Goal: Find specific page/section: Locate a particular part of the current website

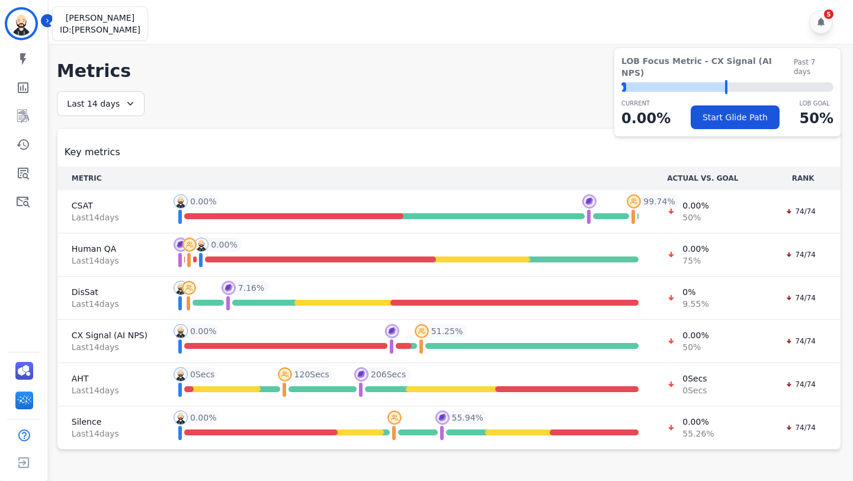
click at [23, 24] on img "Sidebar" at bounding box center [21, 23] width 28 height 28
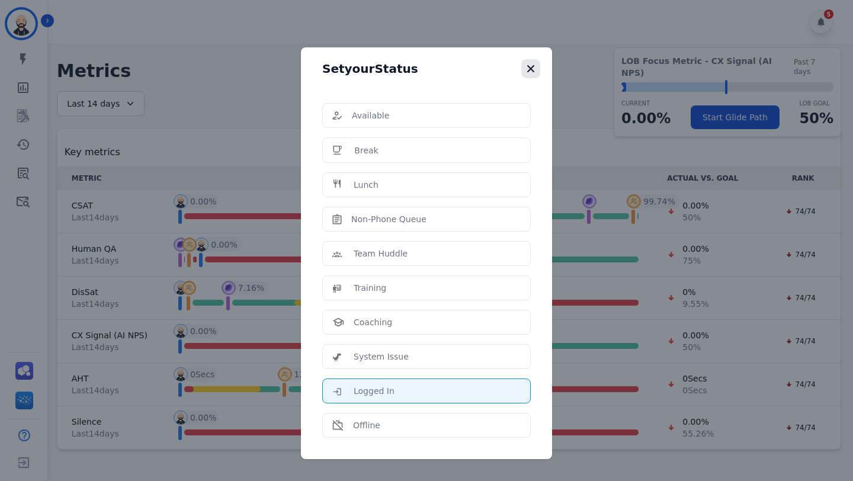
click at [525, 70] on icon "button" at bounding box center [531, 69] width 12 height 12
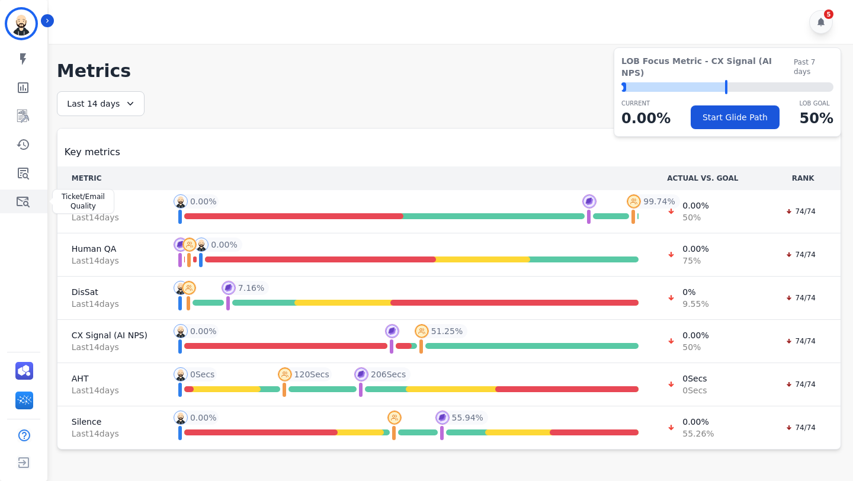
click at [17, 197] on icon "Sidebar" at bounding box center [23, 202] width 13 height 11
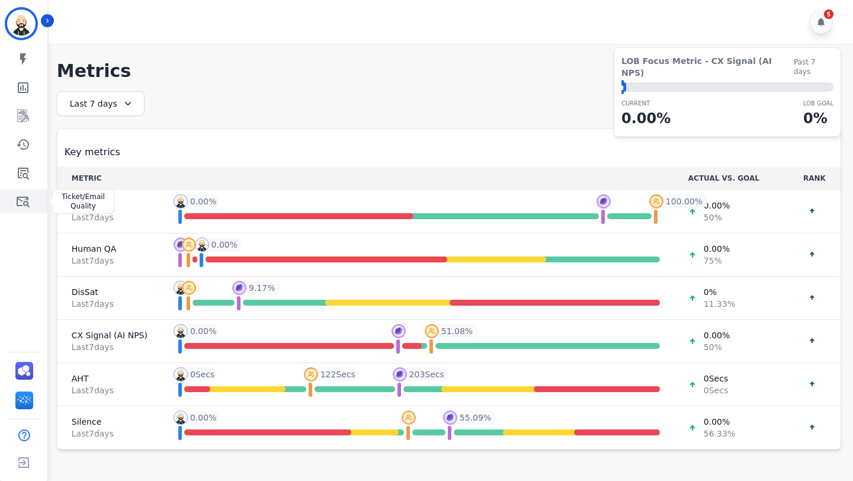
click at [18, 210] on link "Sidebar" at bounding box center [25, 201] width 46 height 24
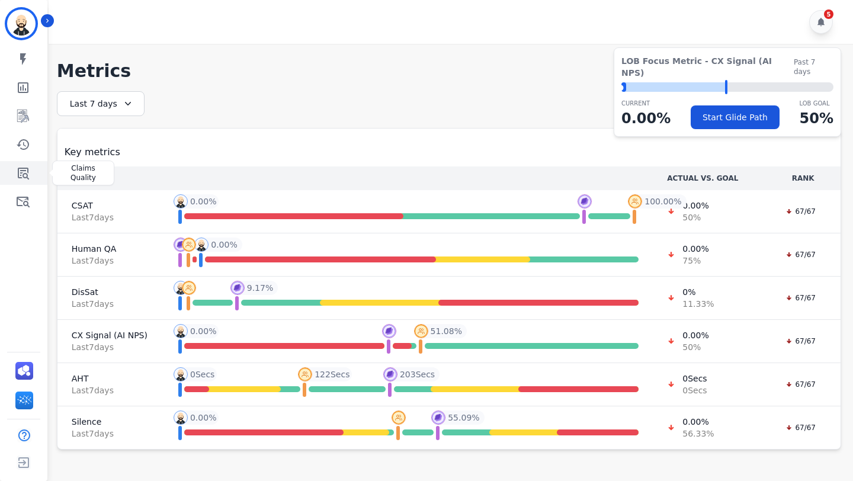
click at [33, 175] on link "Sidebar" at bounding box center [25, 173] width 46 height 24
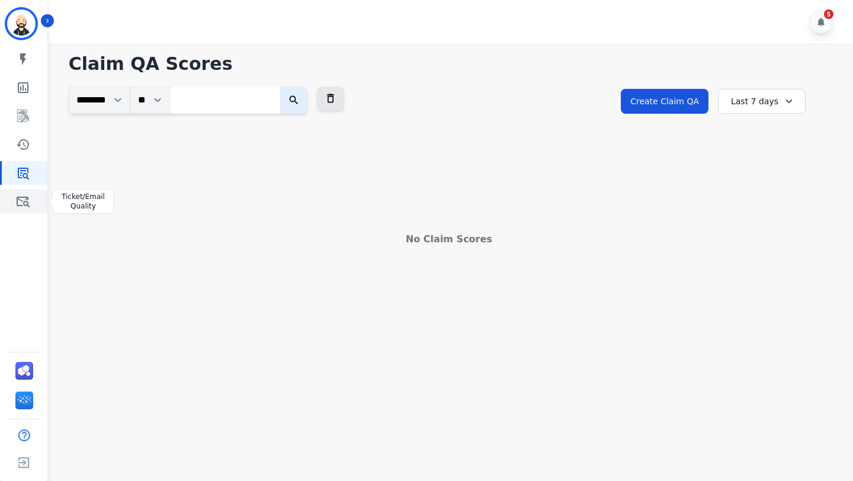
click at [30, 208] on link "Sidebar" at bounding box center [25, 201] width 46 height 24
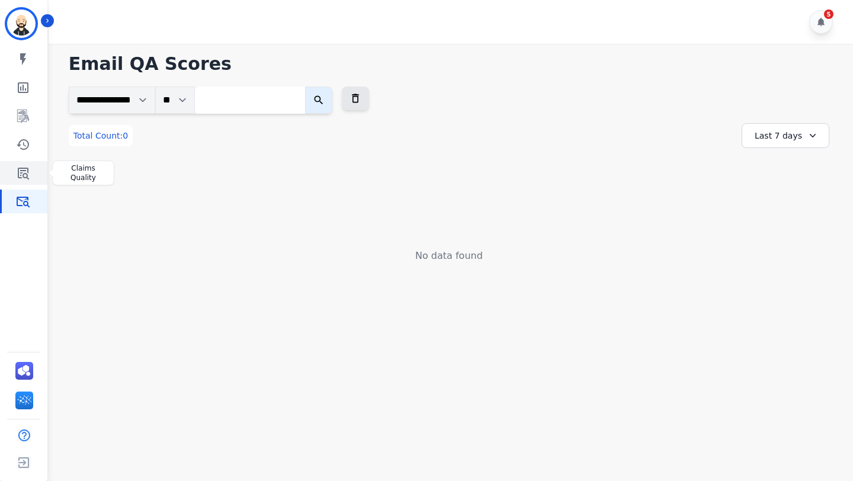
click at [17, 174] on icon "Sidebar" at bounding box center [23, 173] width 14 height 14
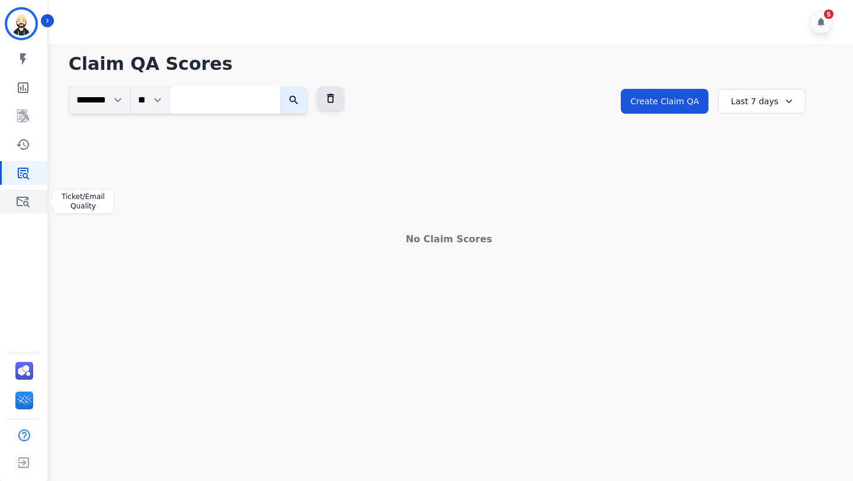
click at [17, 203] on icon "Sidebar" at bounding box center [23, 202] width 13 height 11
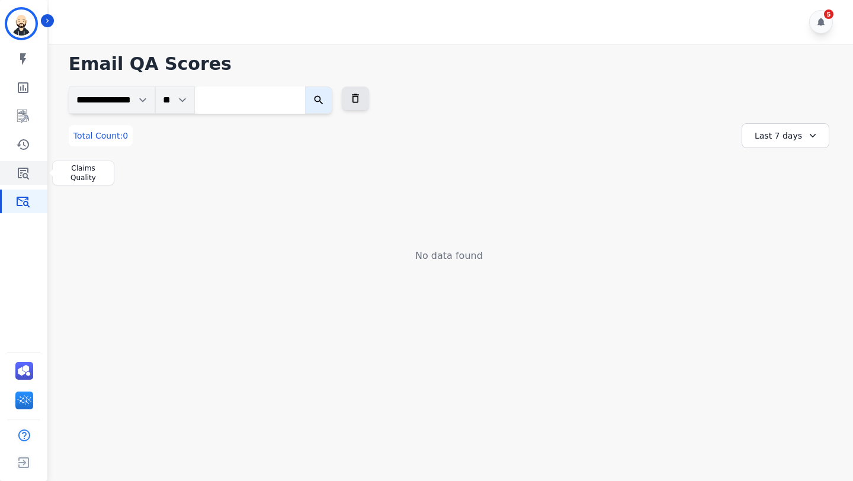
click at [13, 176] on link "Sidebar" at bounding box center [25, 173] width 46 height 24
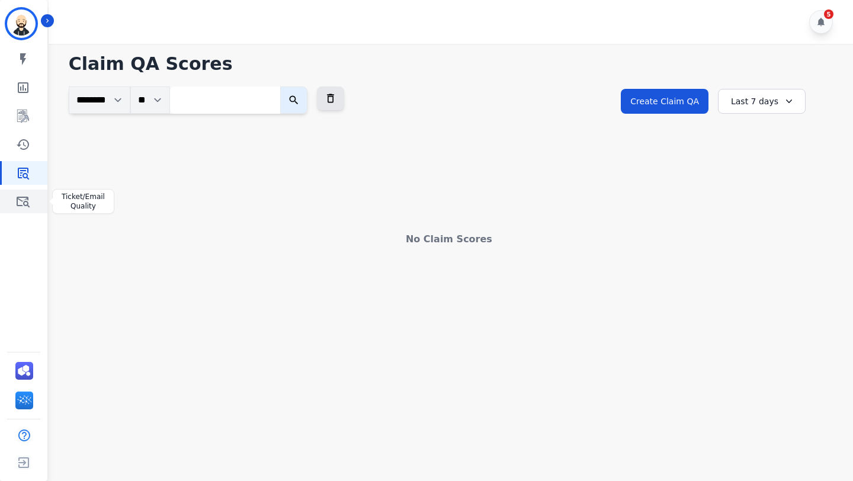
click at [17, 200] on icon "Sidebar" at bounding box center [23, 202] width 13 height 11
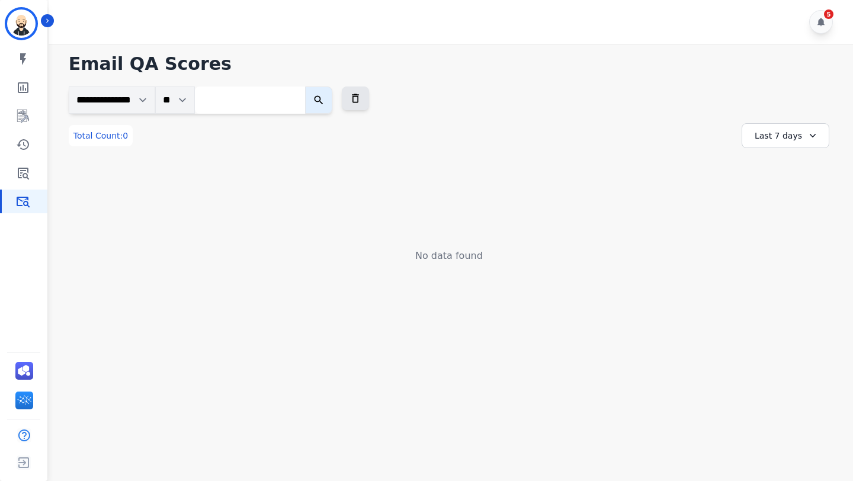
click at [812, 139] on icon at bounding box center [812, 136] width 12 height 12
click at [808, 259] on li "Last 12 months" at bounding box center [792, 271] width 59 height 24
